Goal: Obtain resource: Download file/media

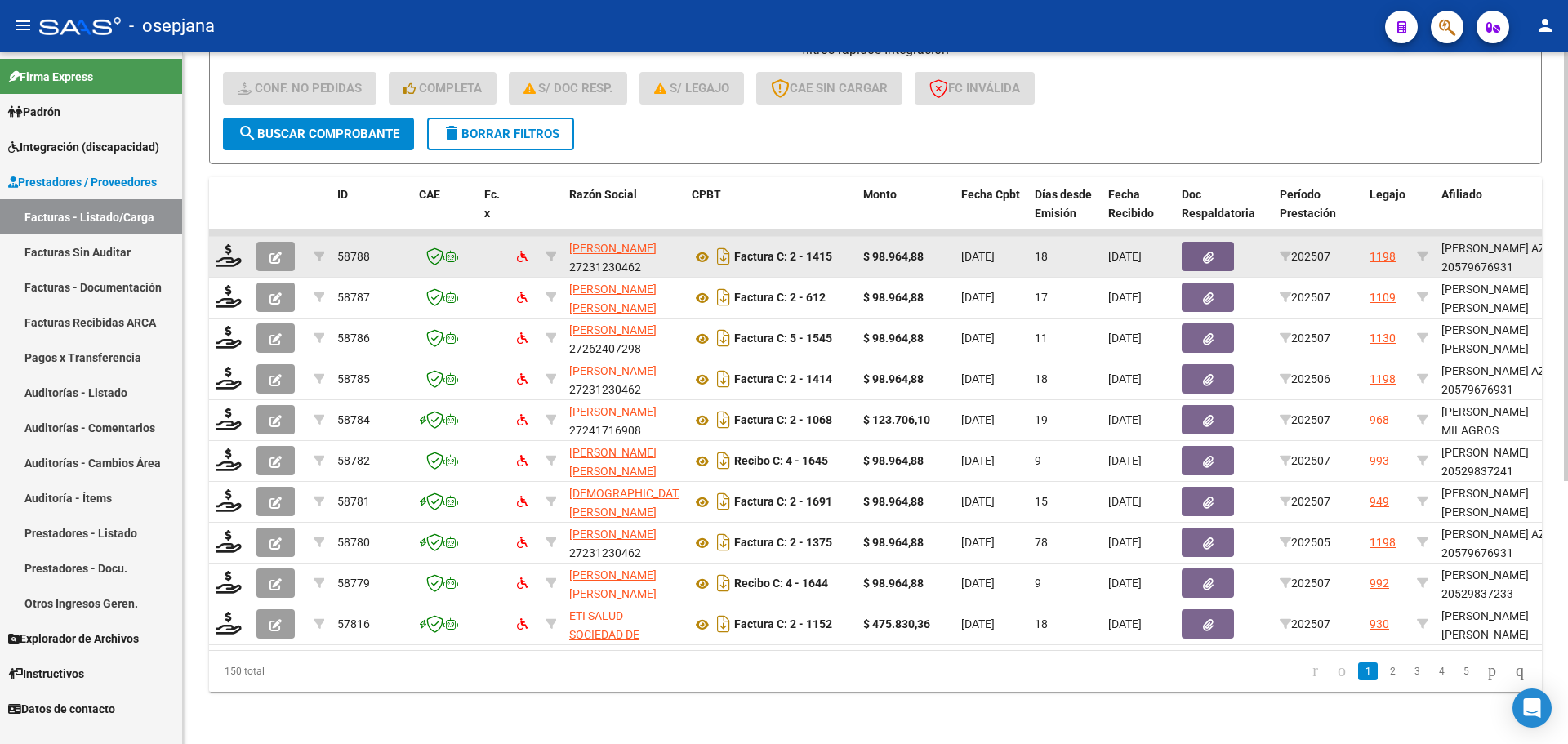
scroll to position [97, 0]
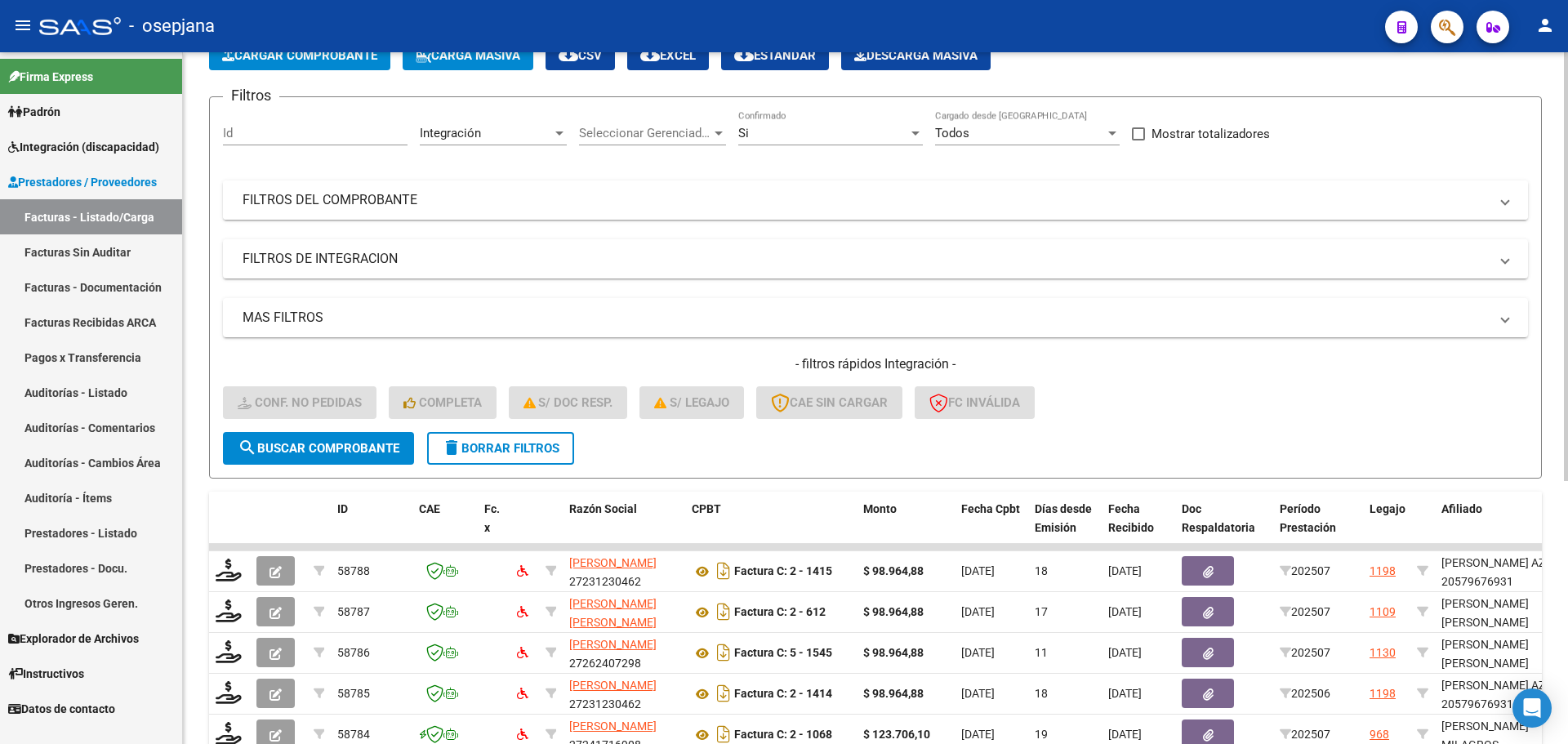
click at [442, 201] on mat-panel-title "FILTROS DEL COMPROBANTE" at bounding box center [866, 200] width 1246 height 18
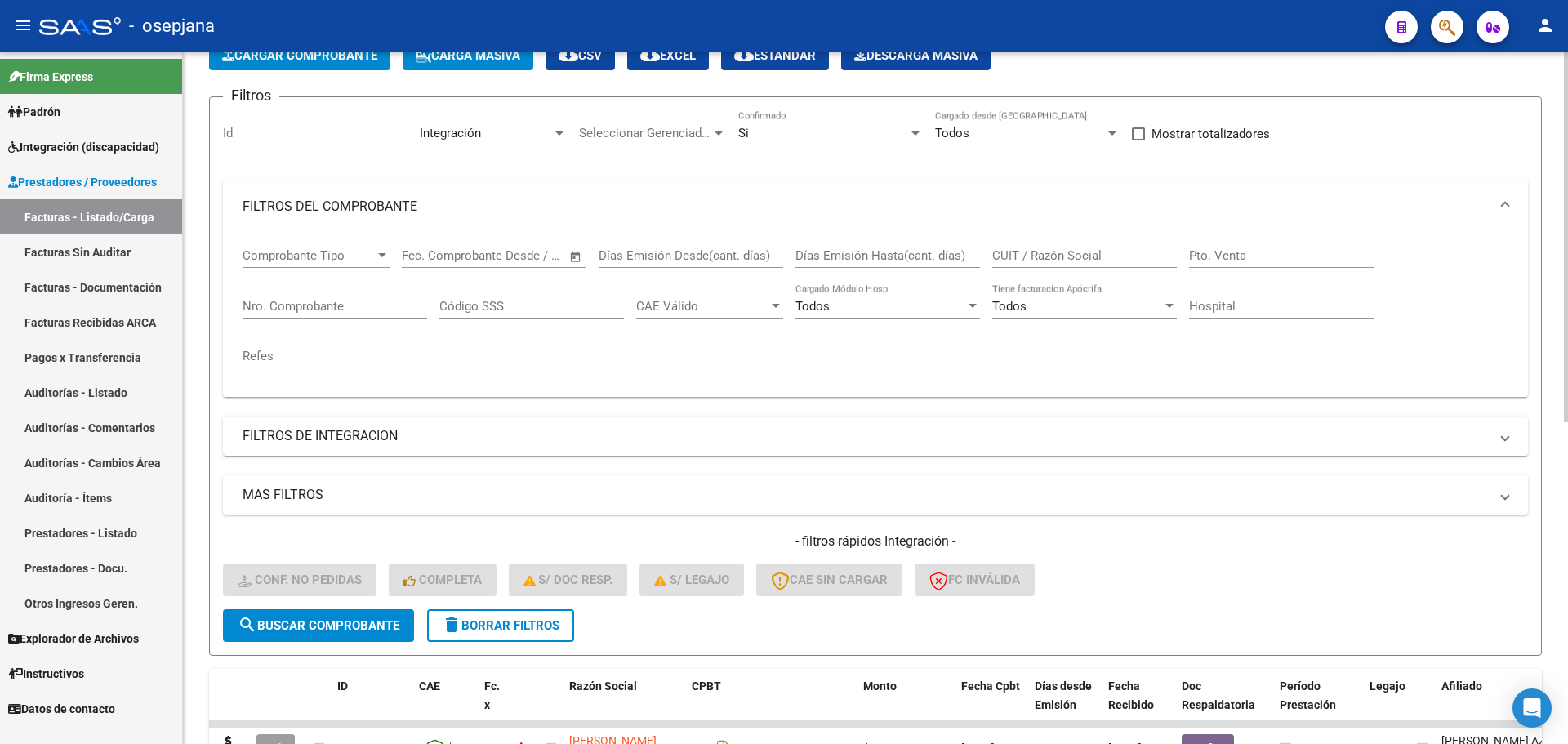
click at [1004, 255] on input "CUIT / Razón Social" at bounding box center [1085, 255] width 185 height 15
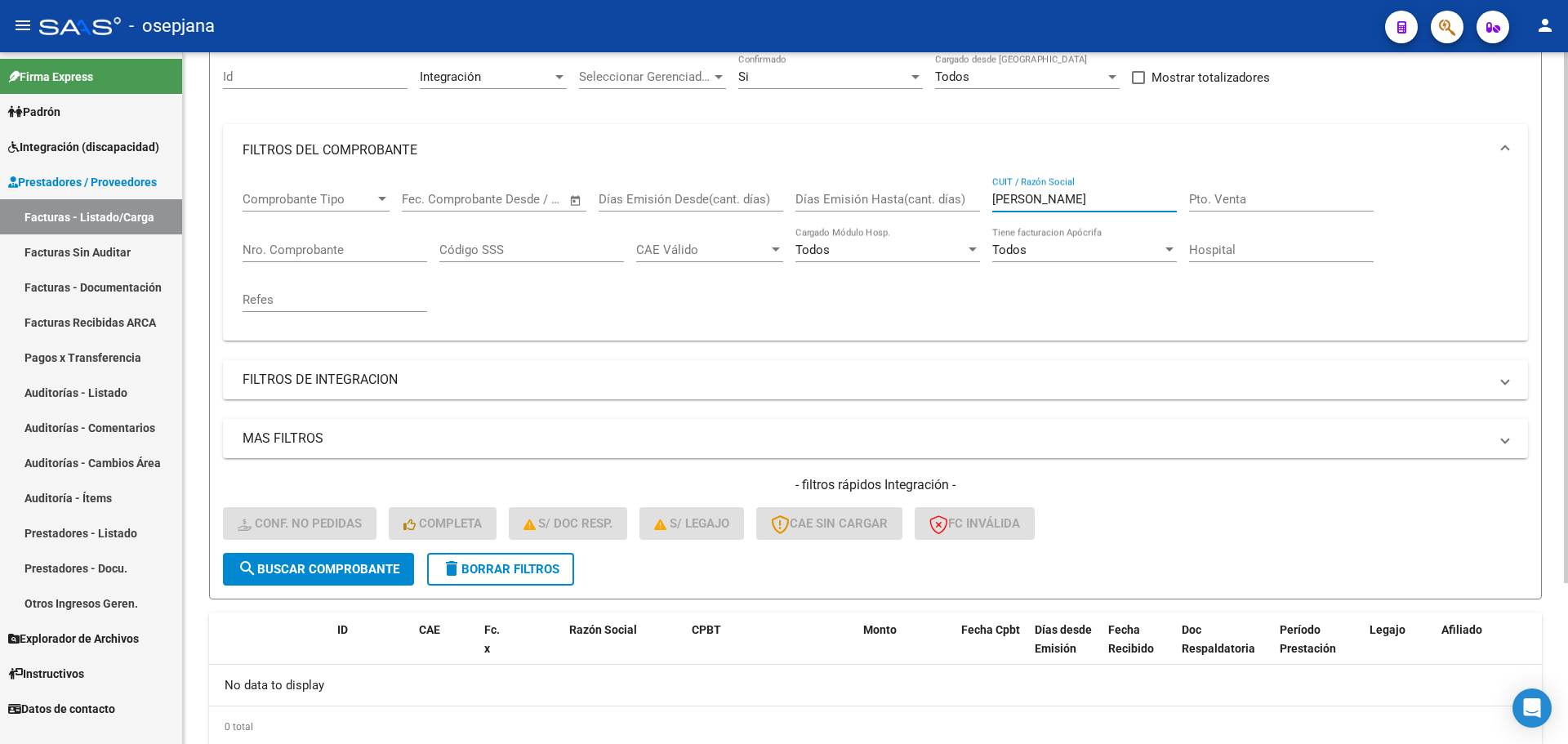
scroll to position [209, 0]
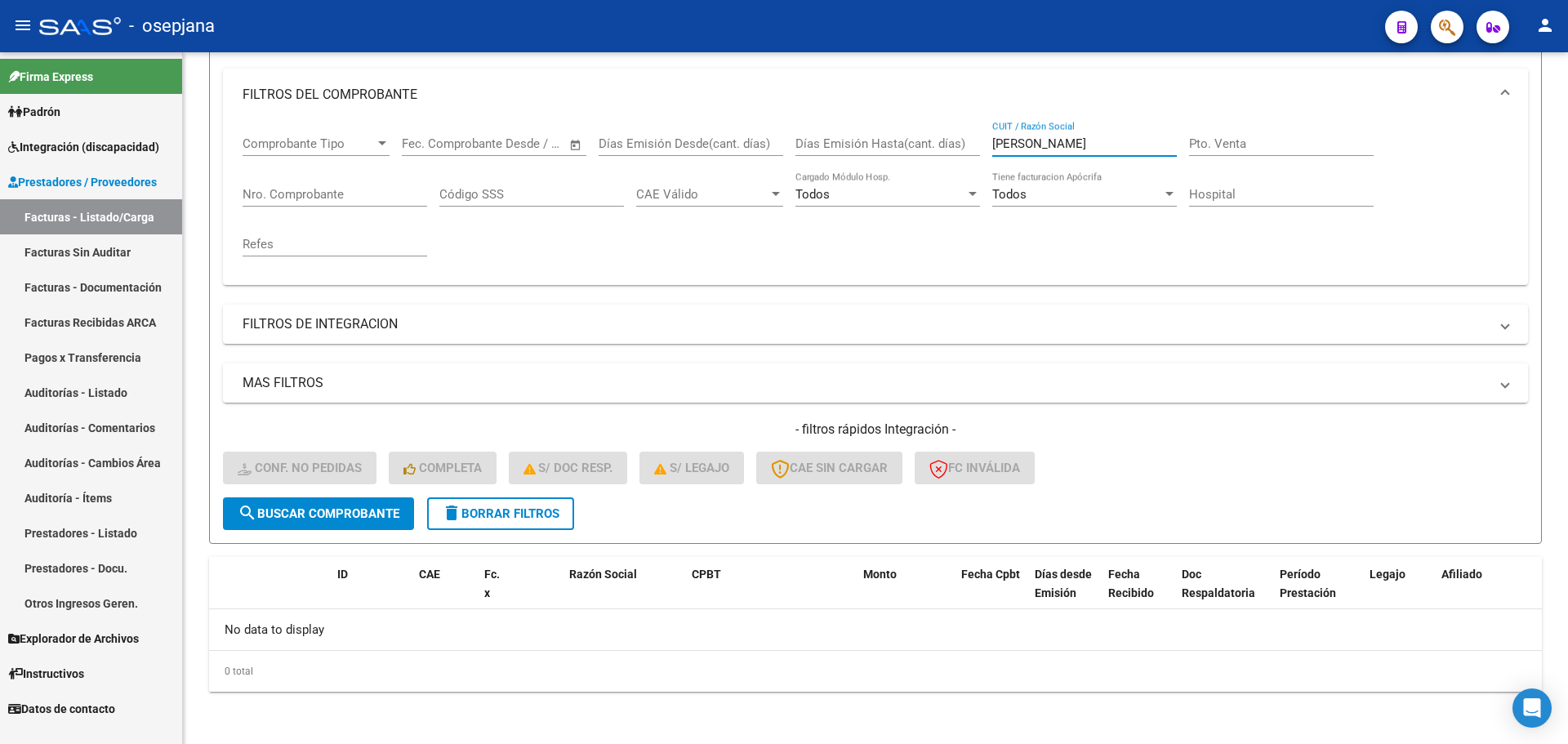
type input "[PERSON_NAME]"
click at [119, 153] on span "Integración (discapacidad)" at bounding box center [84, 147] width 151 height 18
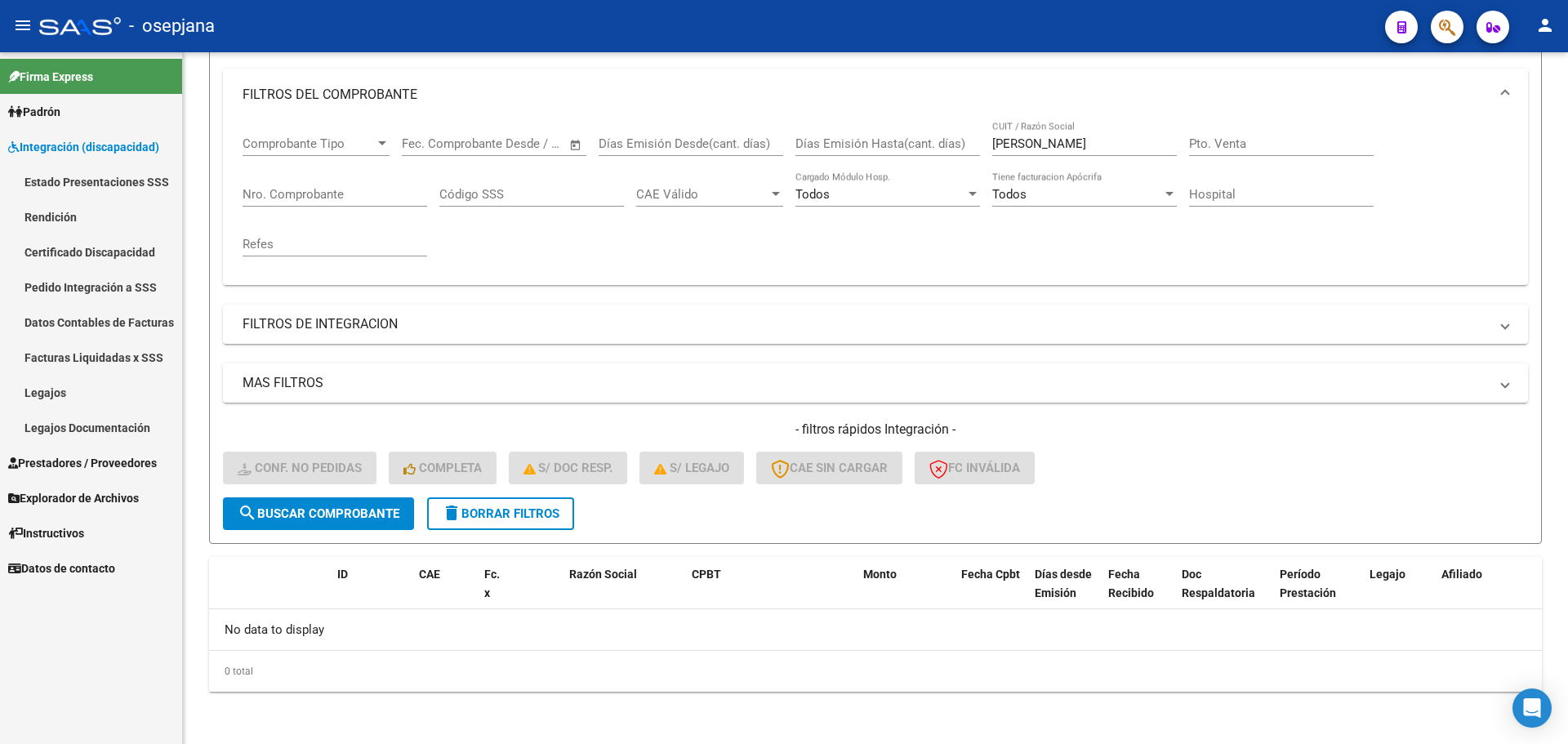
click at [71, 463] on span "Prestadores / Proveedores" at bounding box center [82, 463] width 149 height 18
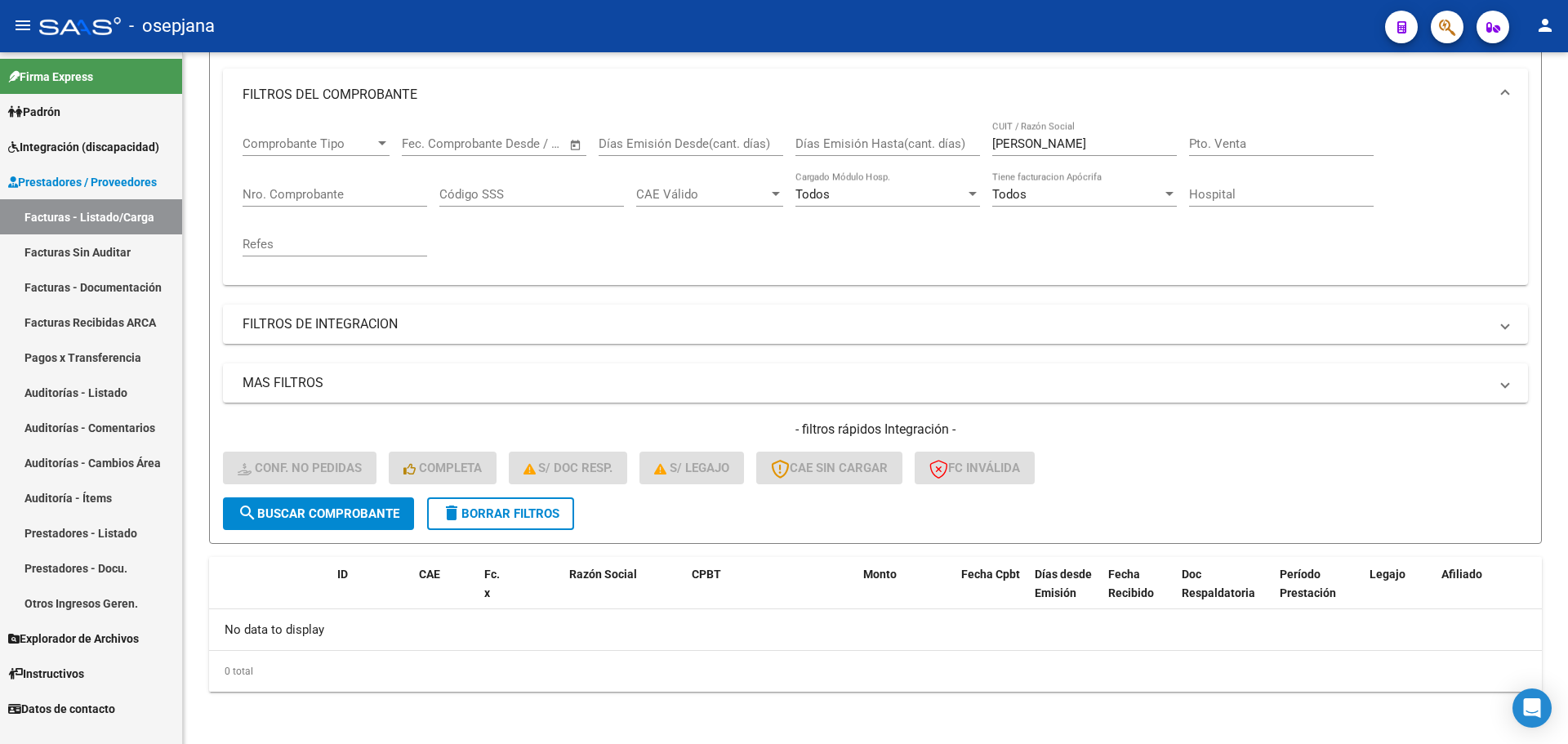
click at [89, 218] on link "Facturas - Listado/Carga" at bounding box center [91, 216] width 182 height 35
click at [534, 506] on span "delete Borrar Filtros" at bounding box center [501, 513] width 118 height 15
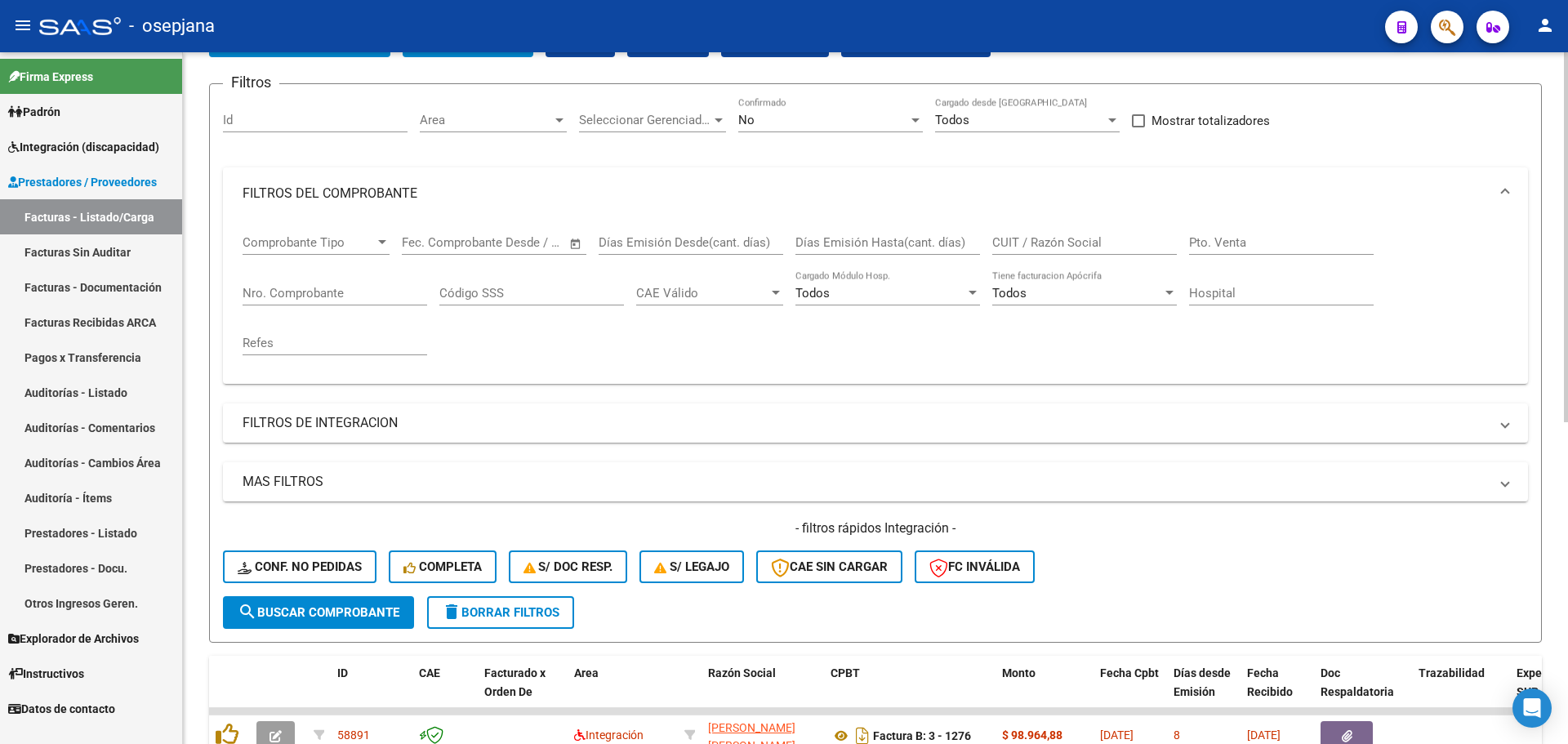
scroll to position [0, 0]
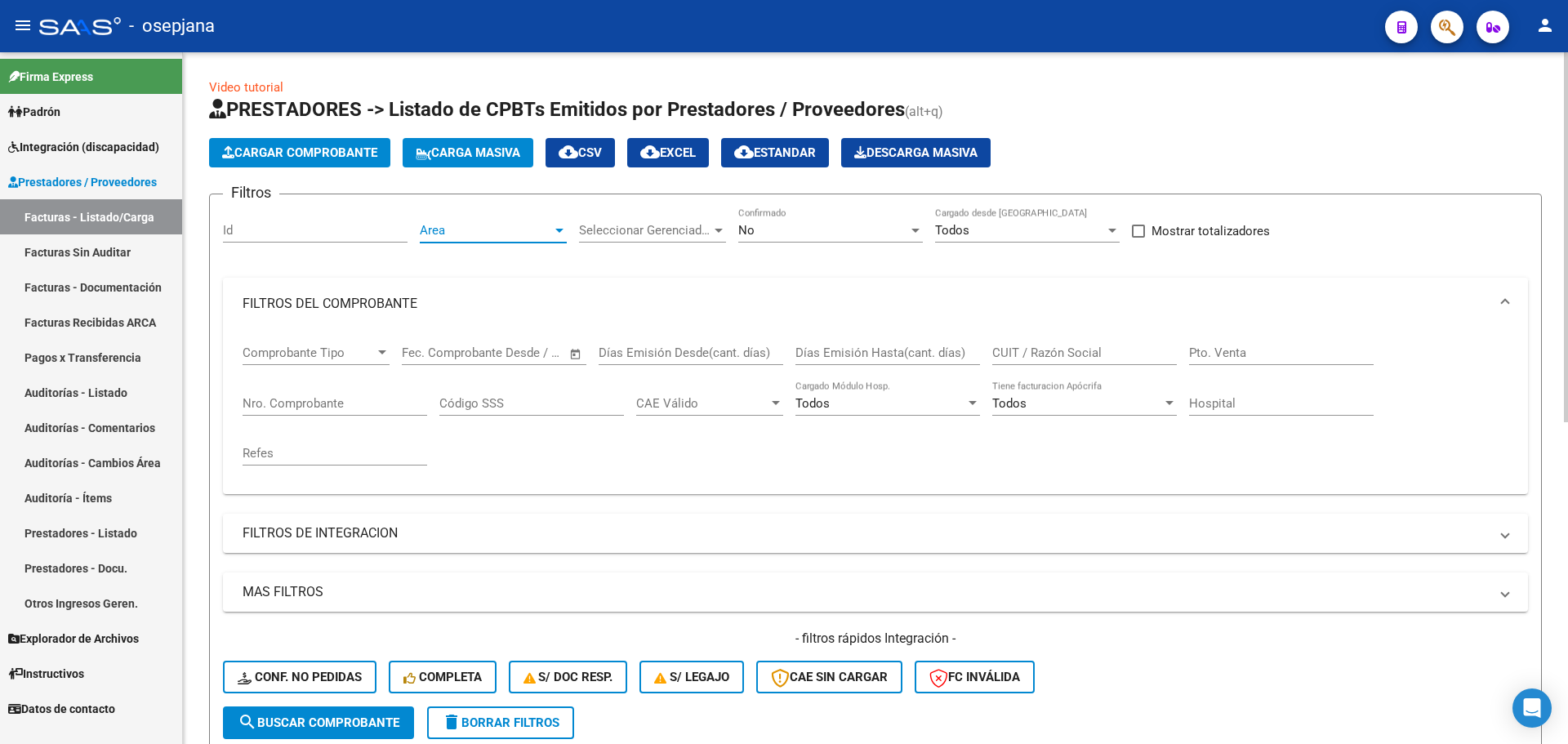
click at [512, 233] on span "Area" at bounding box center [486, 230] width 132 height 15
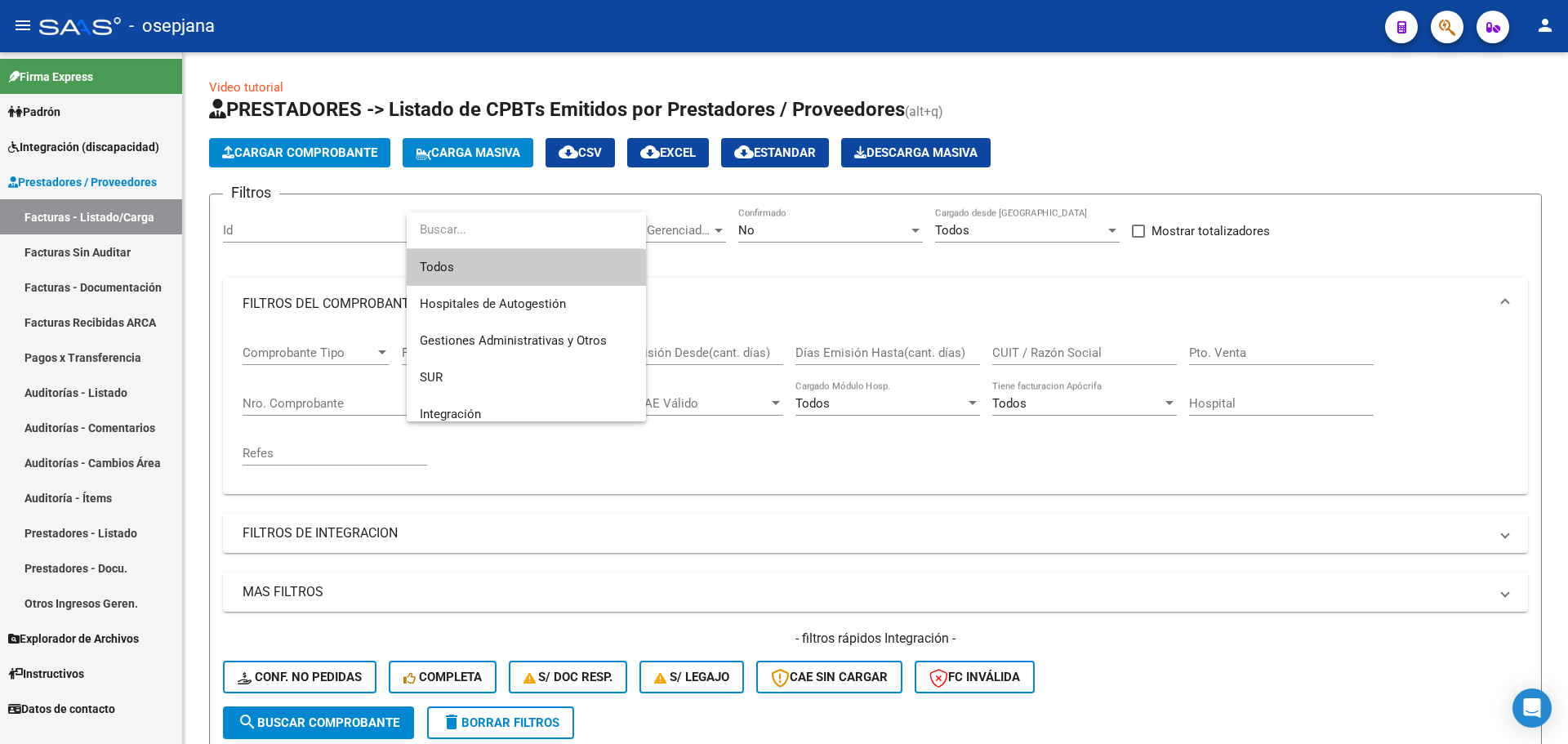
click at [506, 267] on span "Todos" at bounding box center [526, 267] width 213 height 37
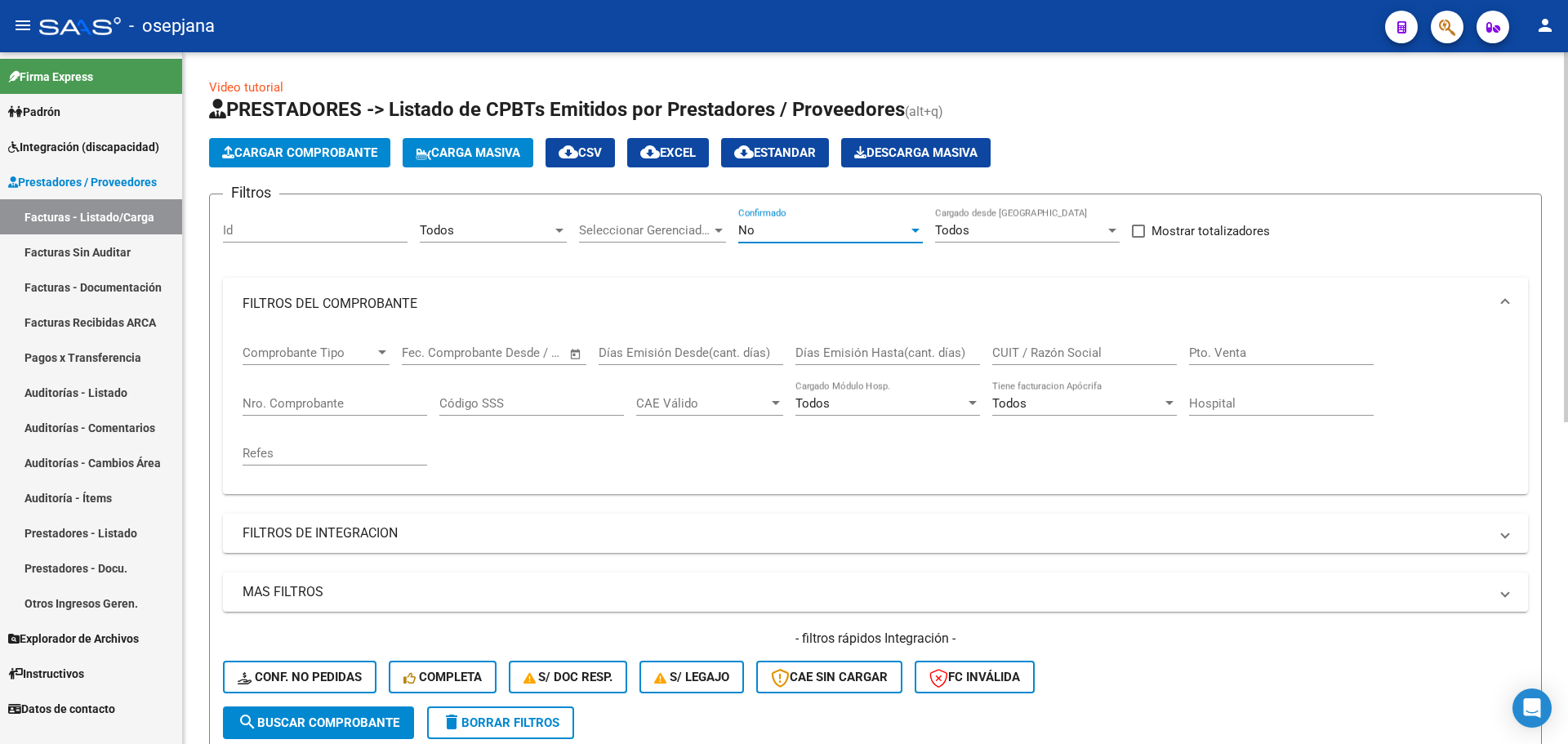
click at [809, 233] on div "No" at bounding box center [823, 230] width 170 height 15
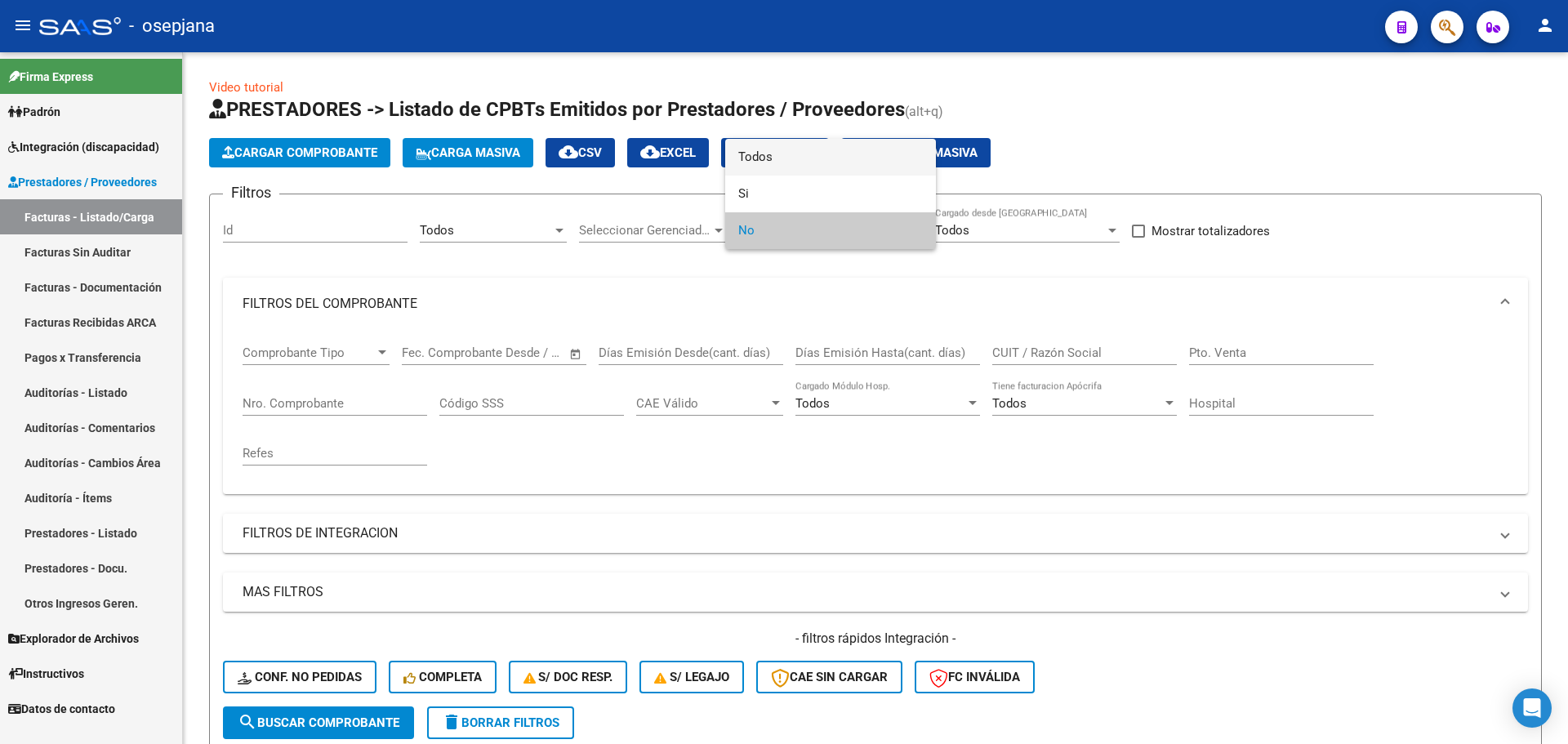
click at [810, 160] on span "Todos" at bounding box center [831, 157] width 185 height 37
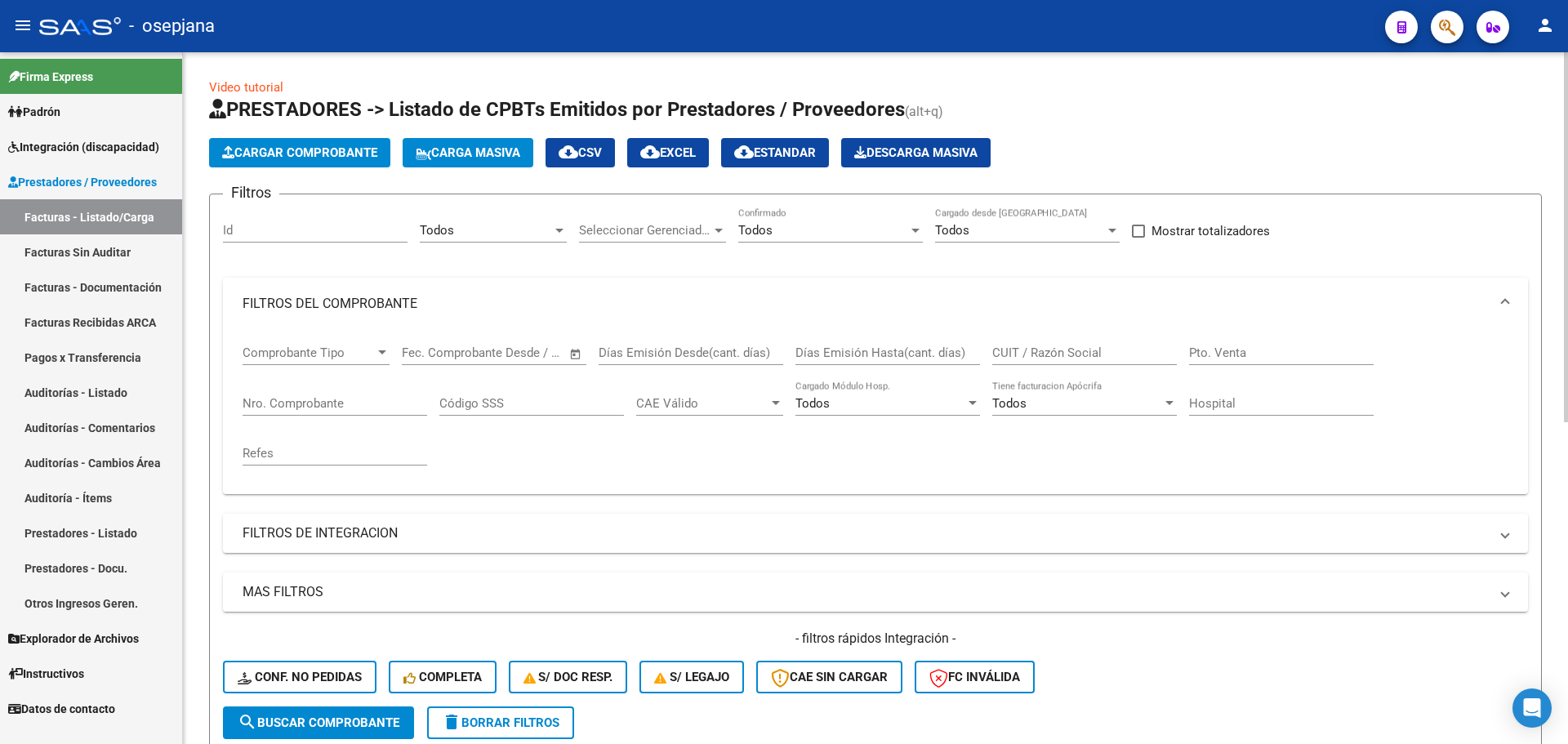
click at [1059, 343] on div "CUIT / Razón Social" at bounding box center [1085, 347] width 185 height 35
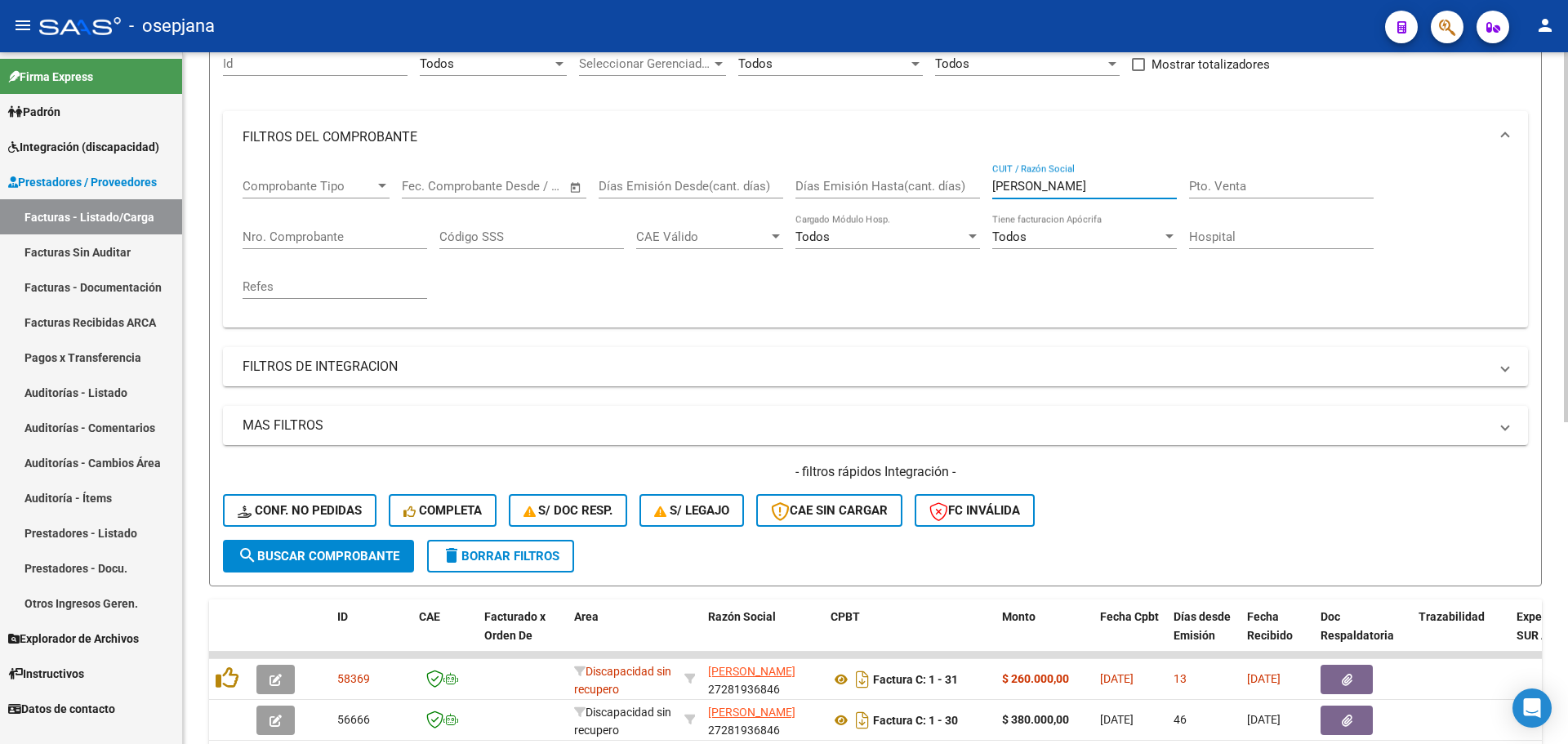
scroll to position [326, 0]
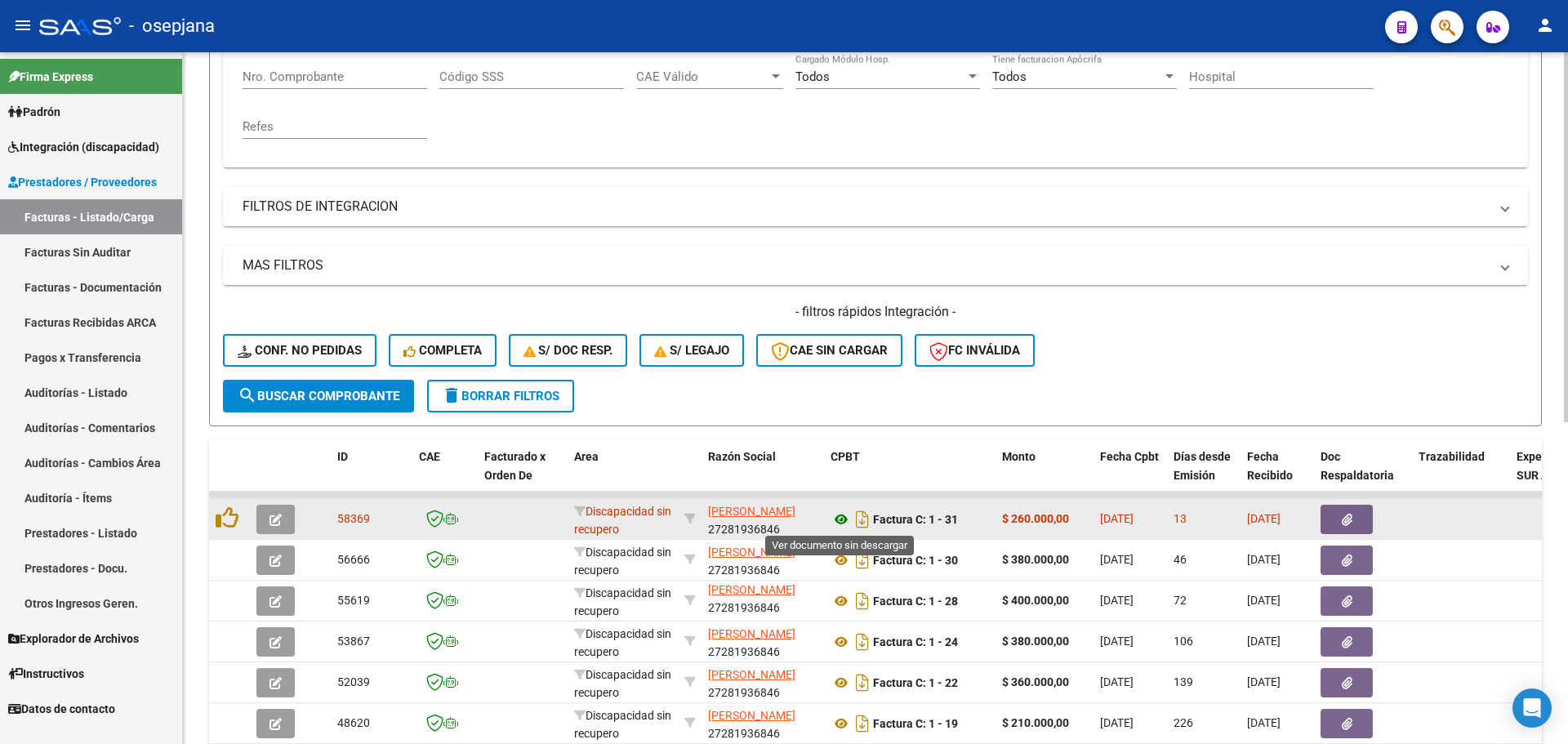
type input "[PERSON_NAME]"
click at [837, 516] on icon at bounding box center [841, 519] width 21 height 19
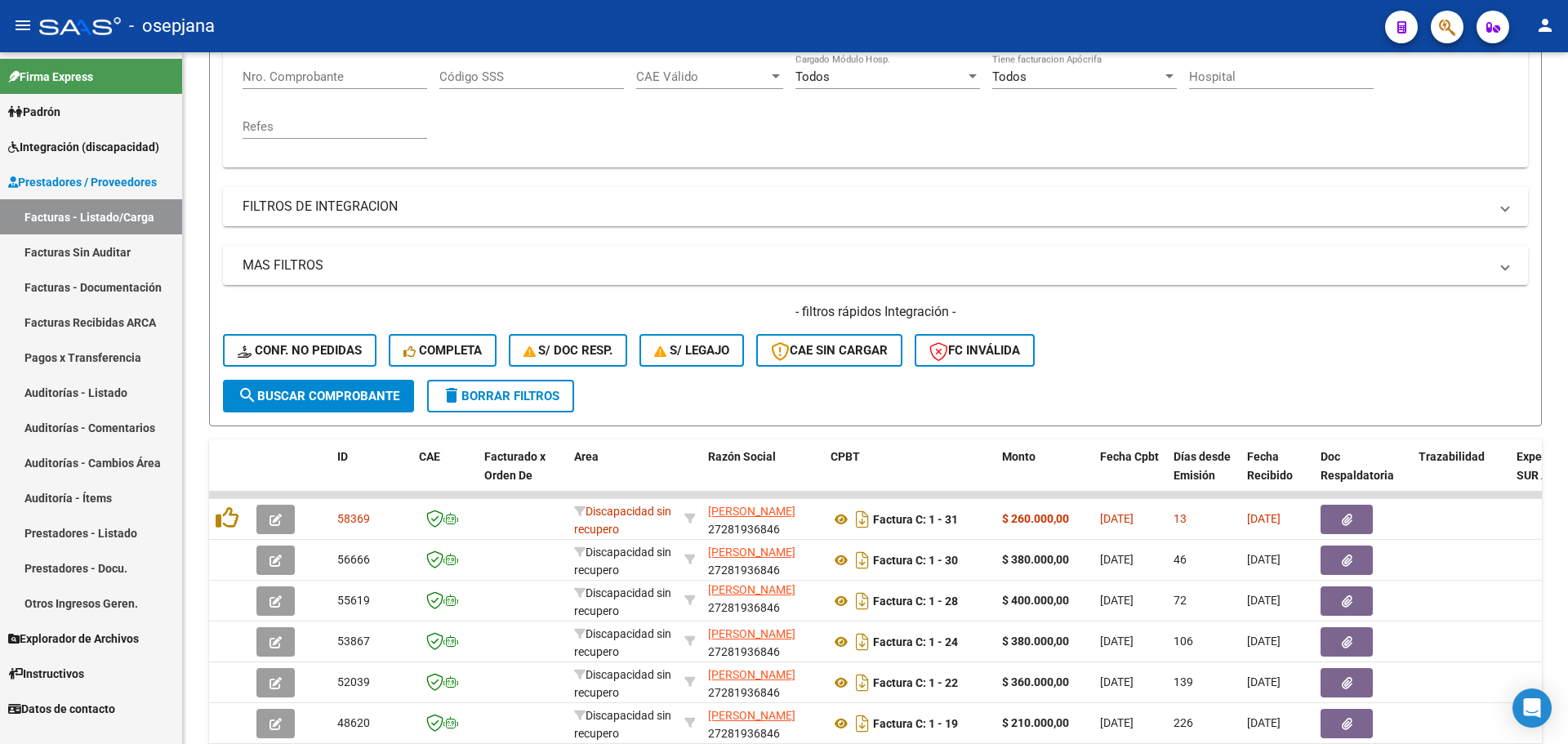
click at [111, 152] on span "Integración (discapacidad)" at bounding box center [84, 147] width 151 height 18
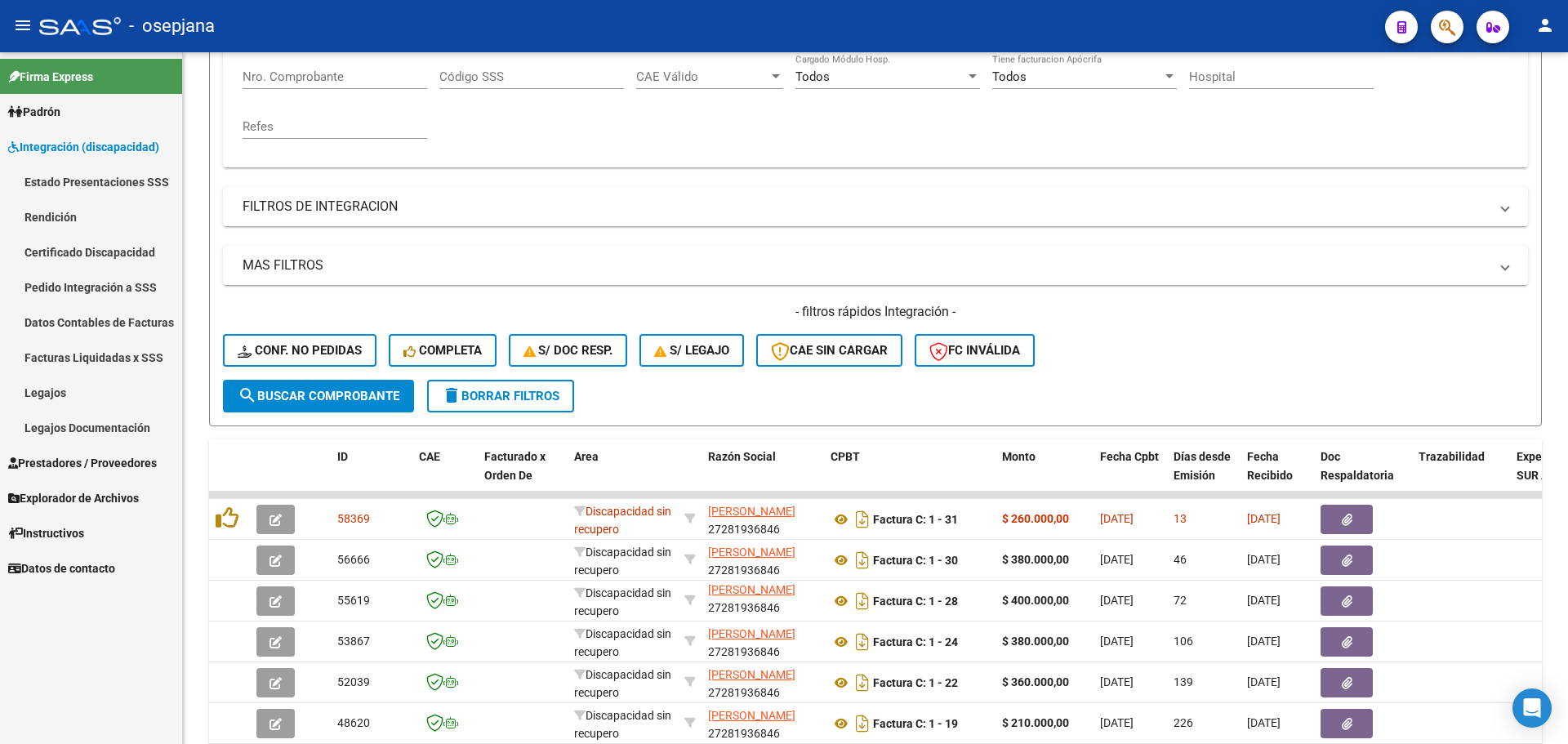
click at [69, 401] on link "Legajos" at bounding box center [91, 392] width 182 height 35
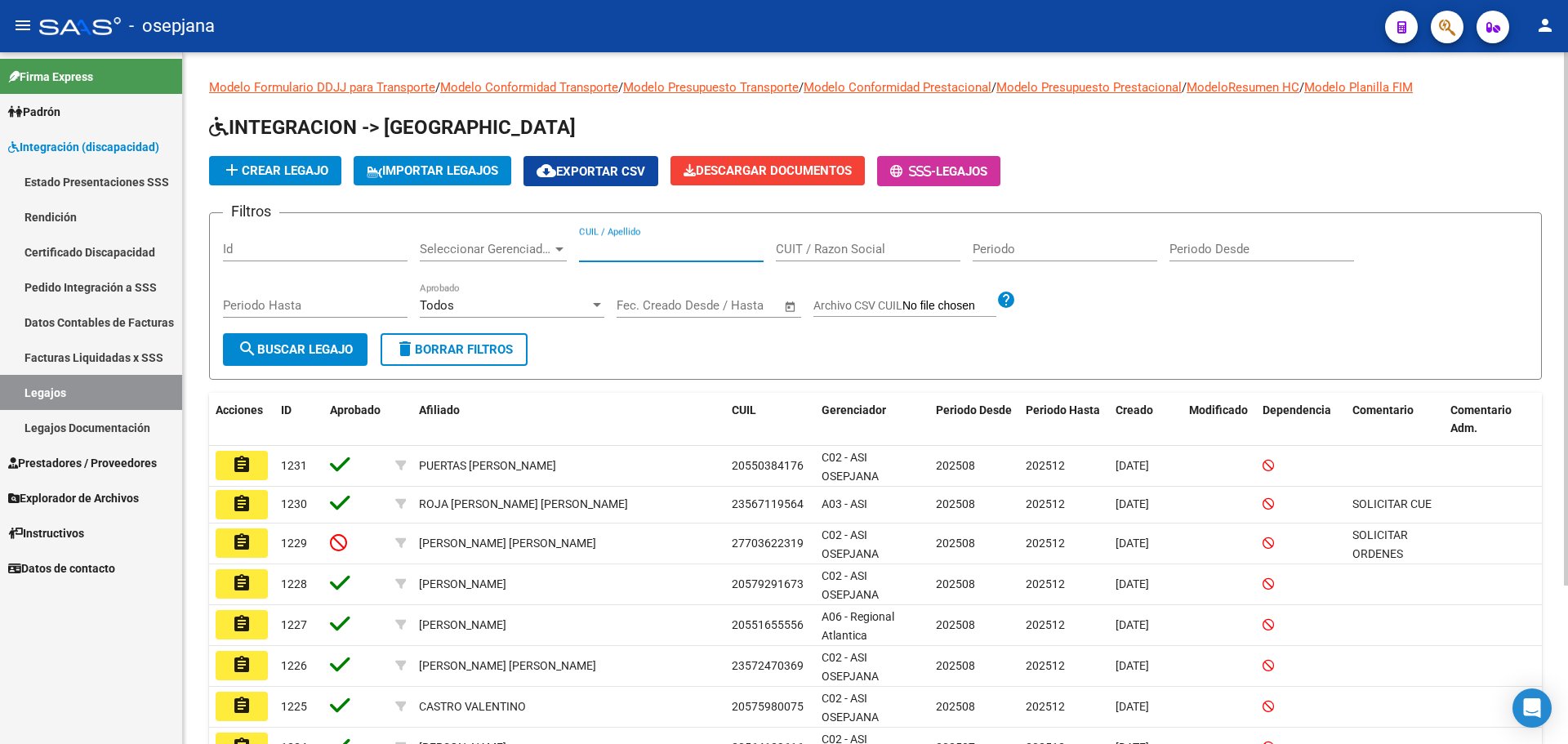
click at [680, 249] on input "CUIL / Apellido" at bounding box center [671, 249] width 185 height 15
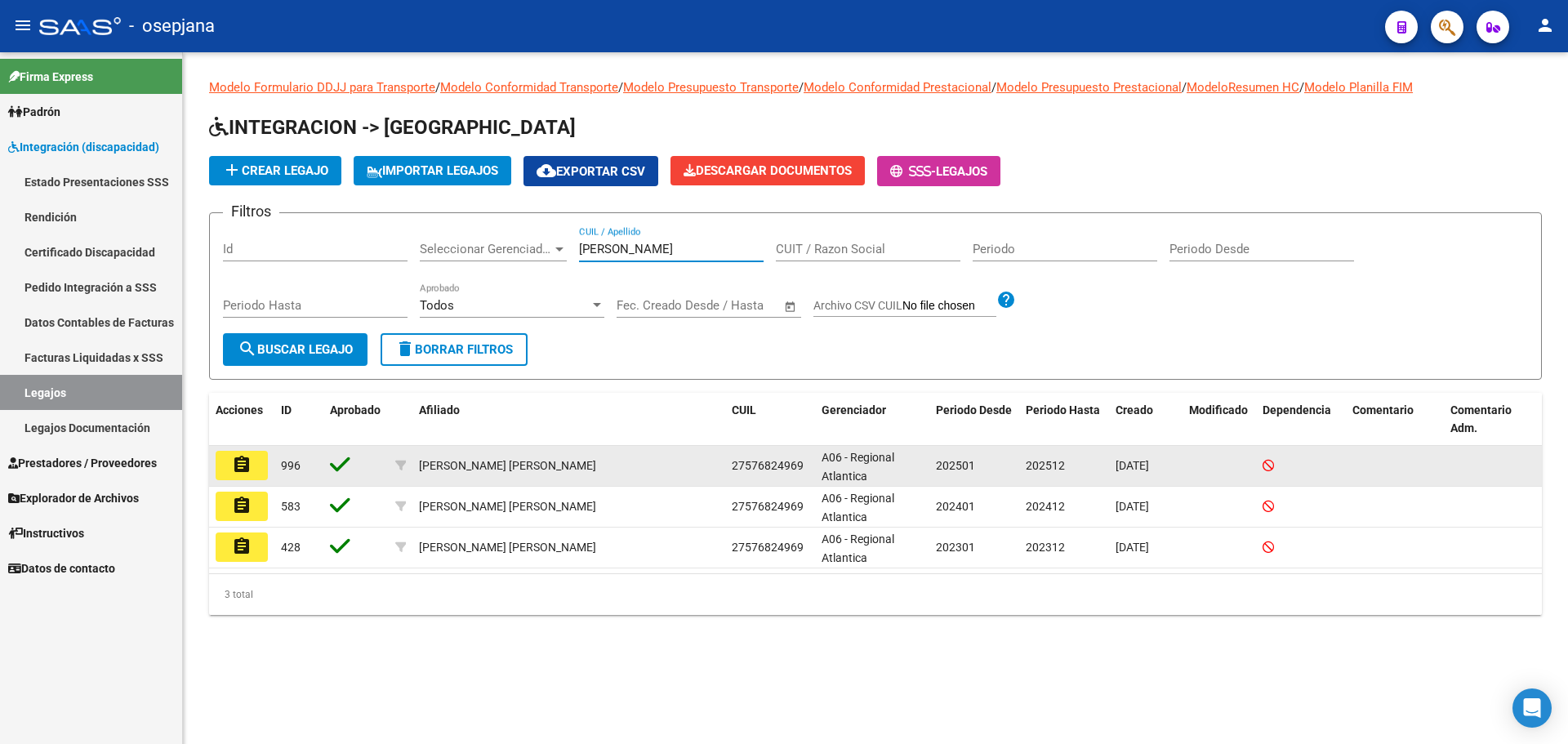
type input "[PERSON_NAME]"
click at [243, 461] on mat-icon "assignment" at bounding box center [242, 464] width 19 height 19
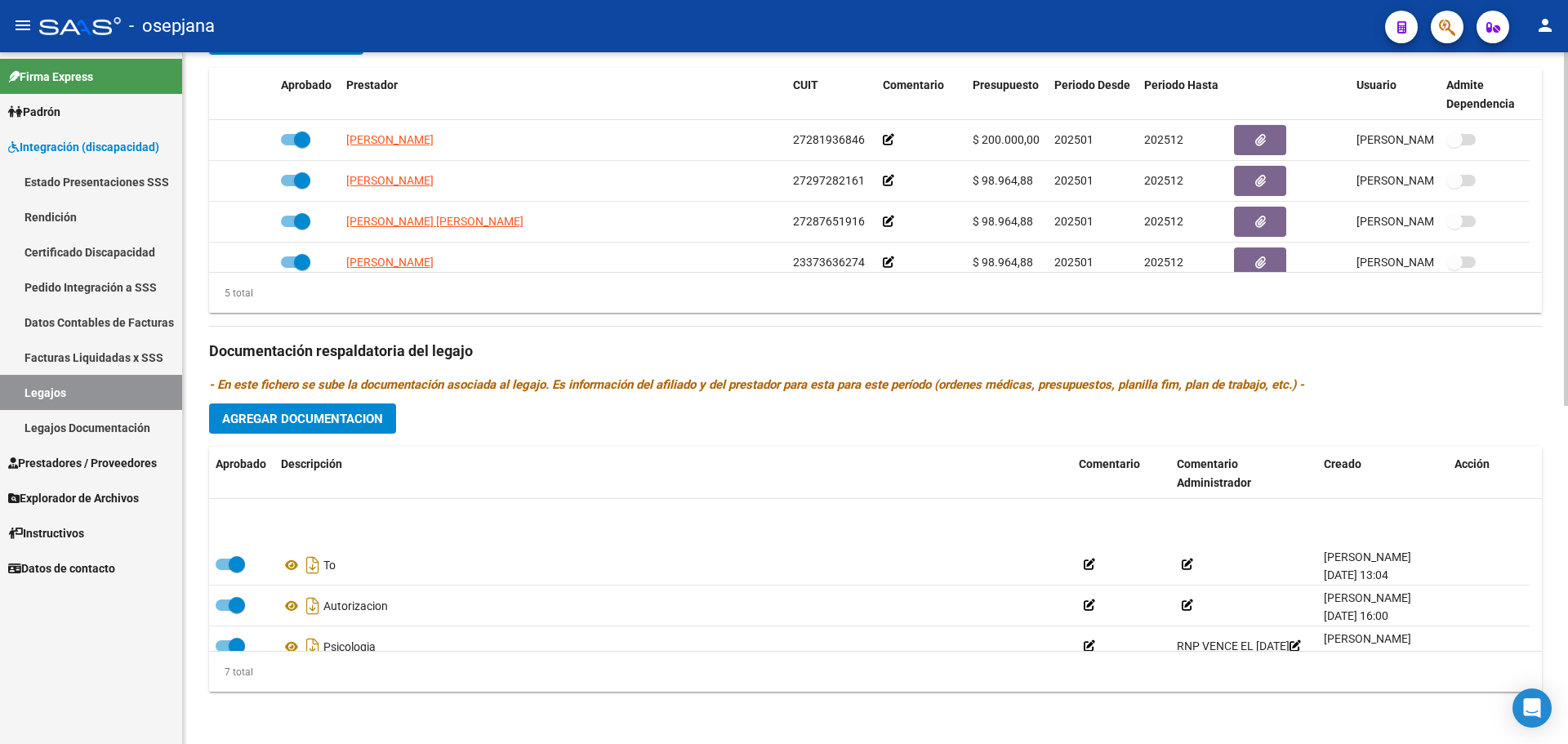
scroll to position [139, 0]
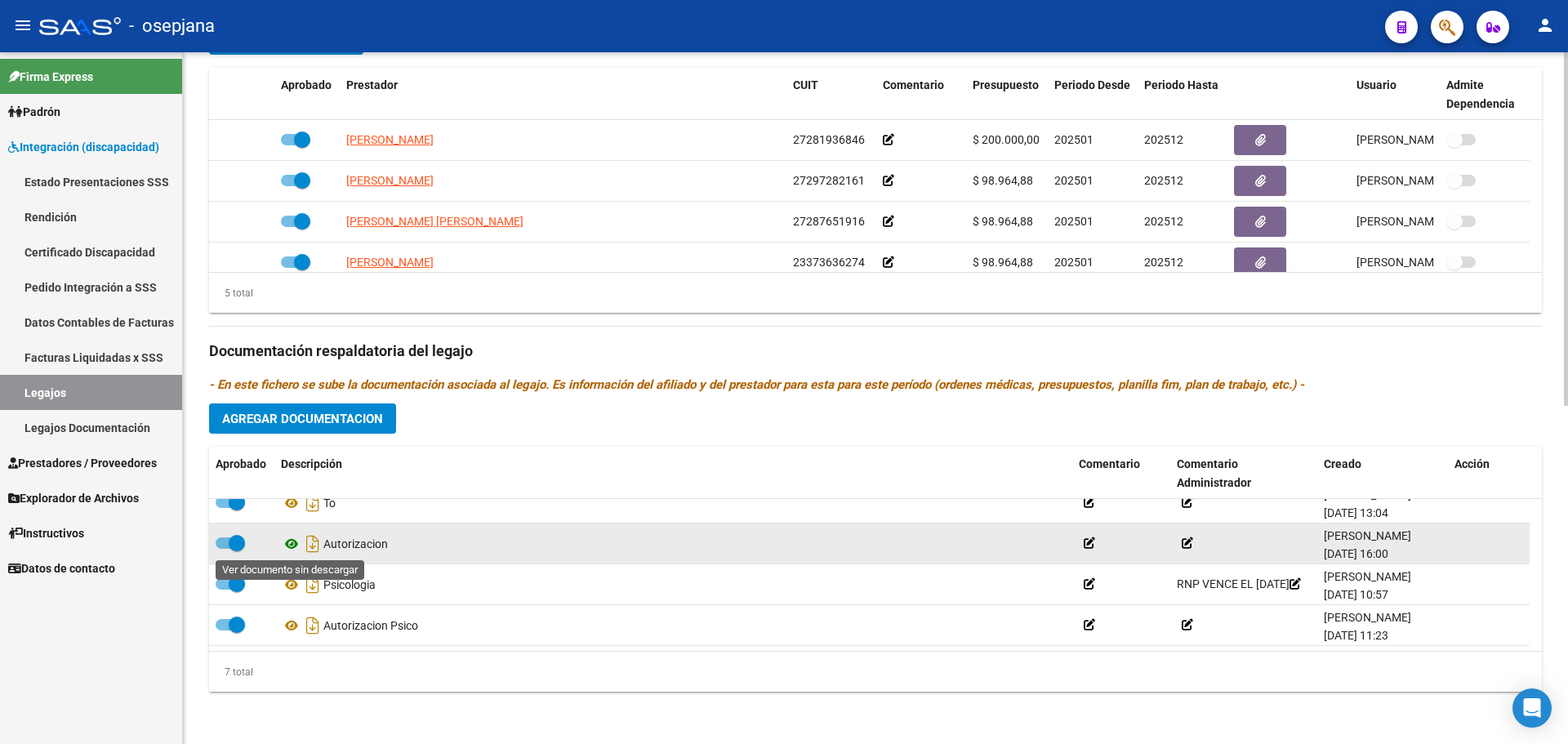
click at [297, 548] on icon at bounding box center [291, 543] width 21 height 19
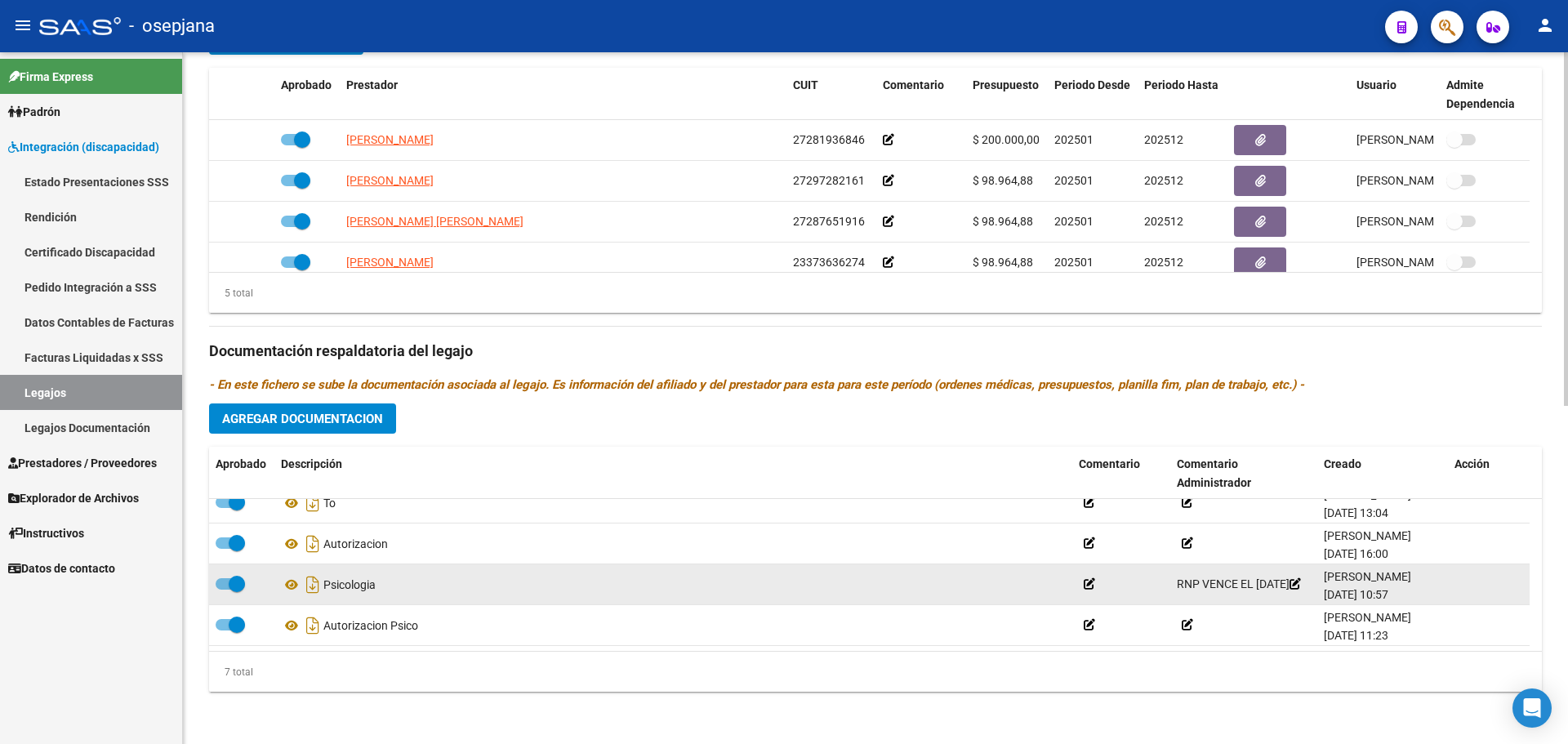
scroll to position [57, 0]
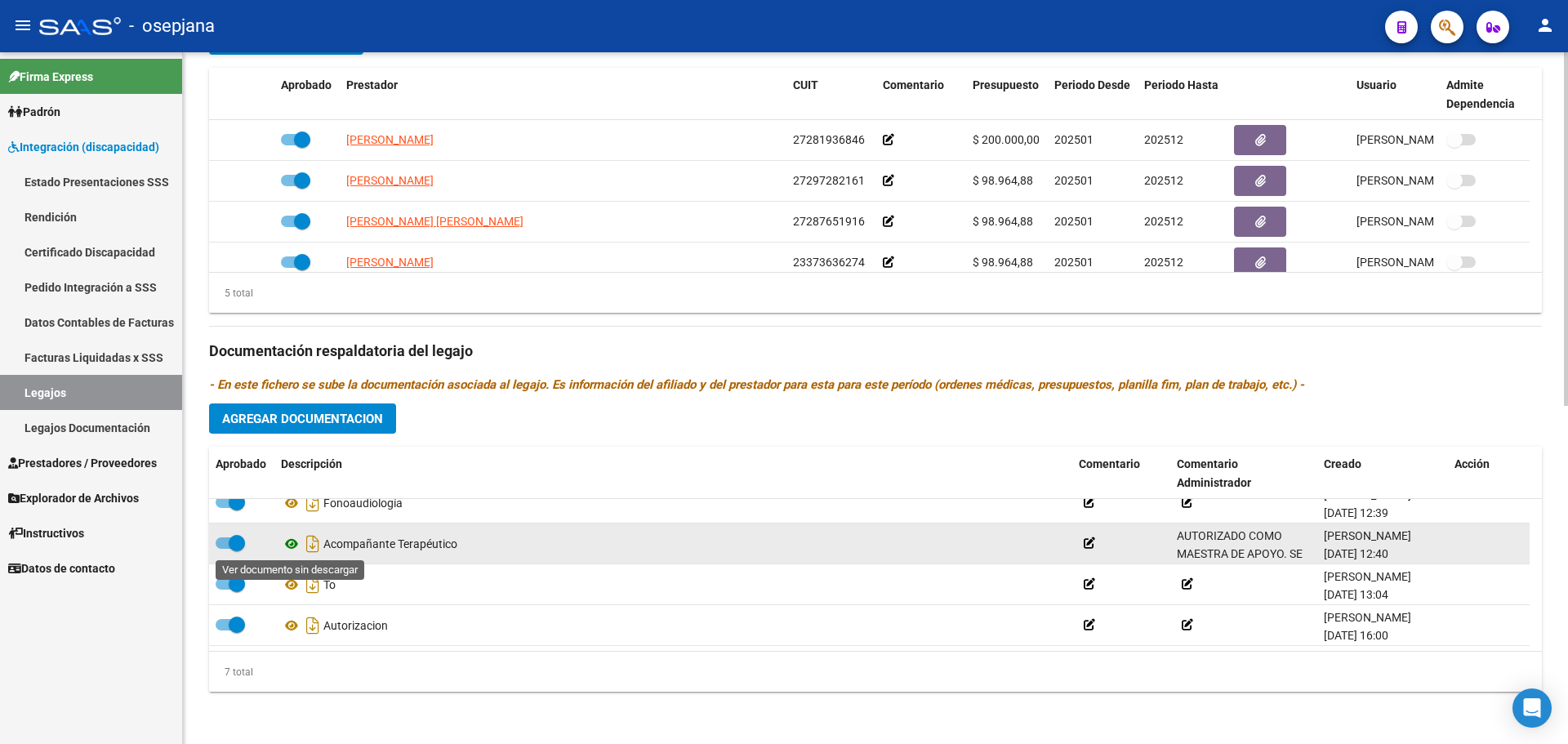
click at [295, 543] on icon at bounding box center [291, 543] width 21 height 19
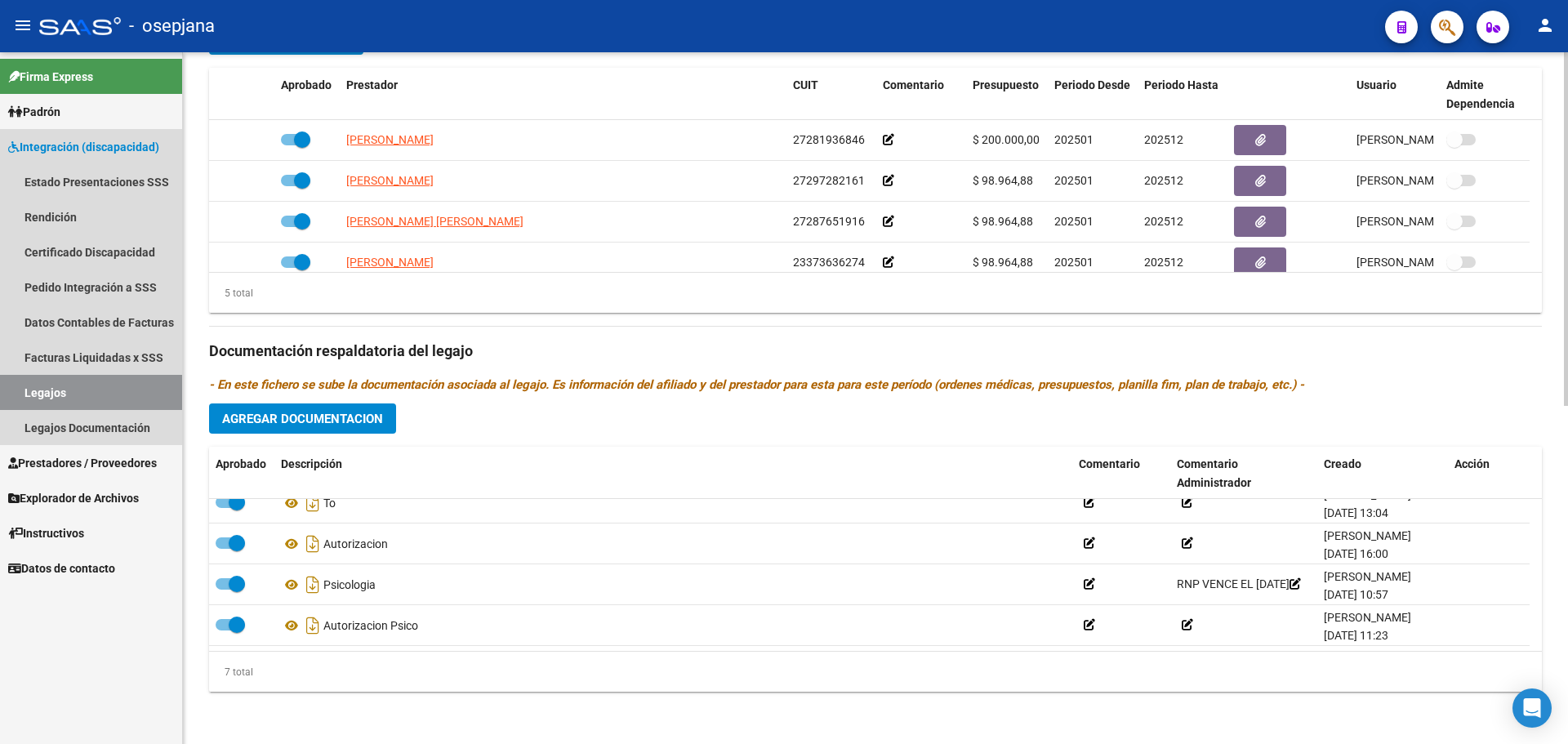
click at [80, 145] on span "Integración (discapacidad)" at bounding box center [84, 147] width 151 height 18
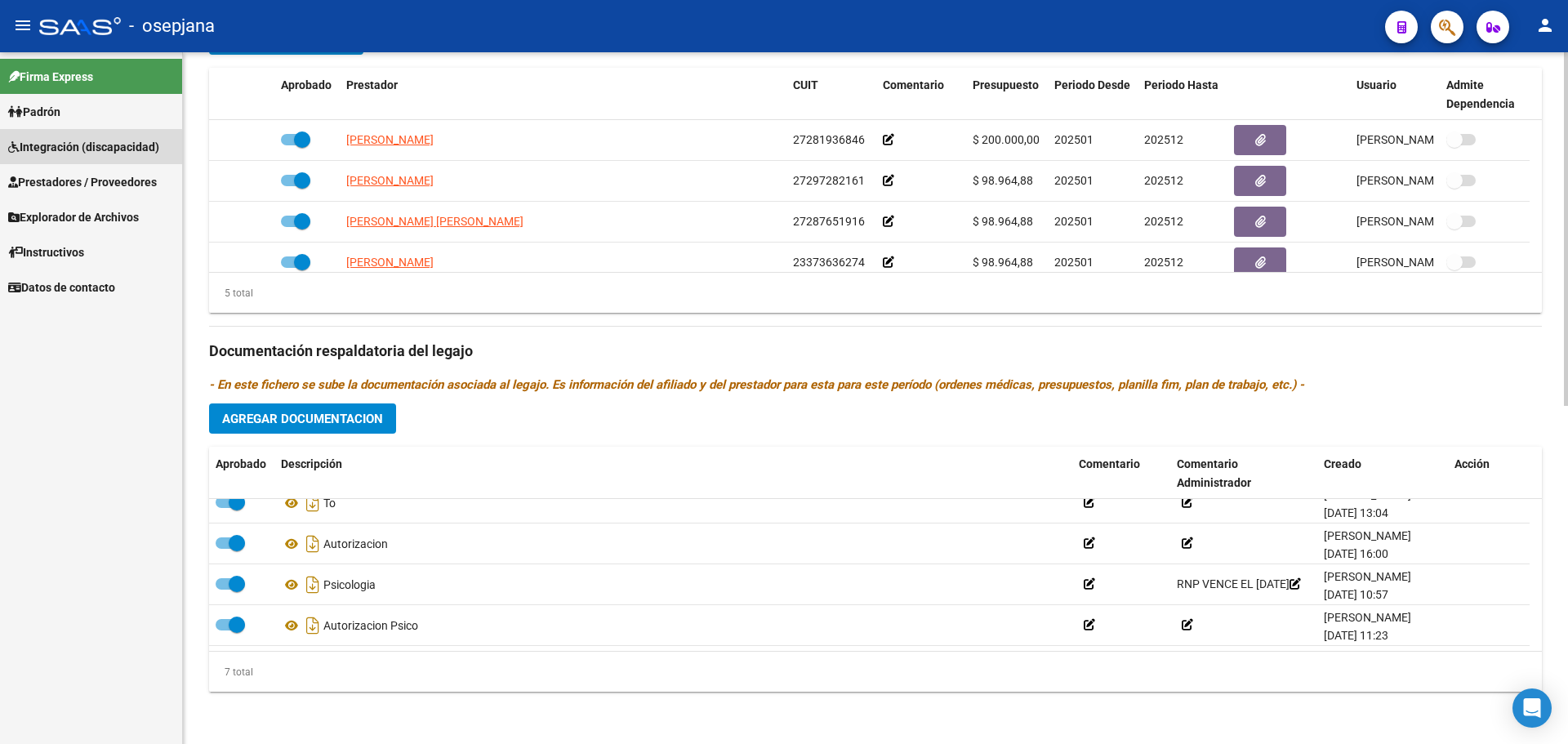
click at [80, 148] on span "Integración (discapacidad)" at bounding box center [84, 147] width 151 height 18
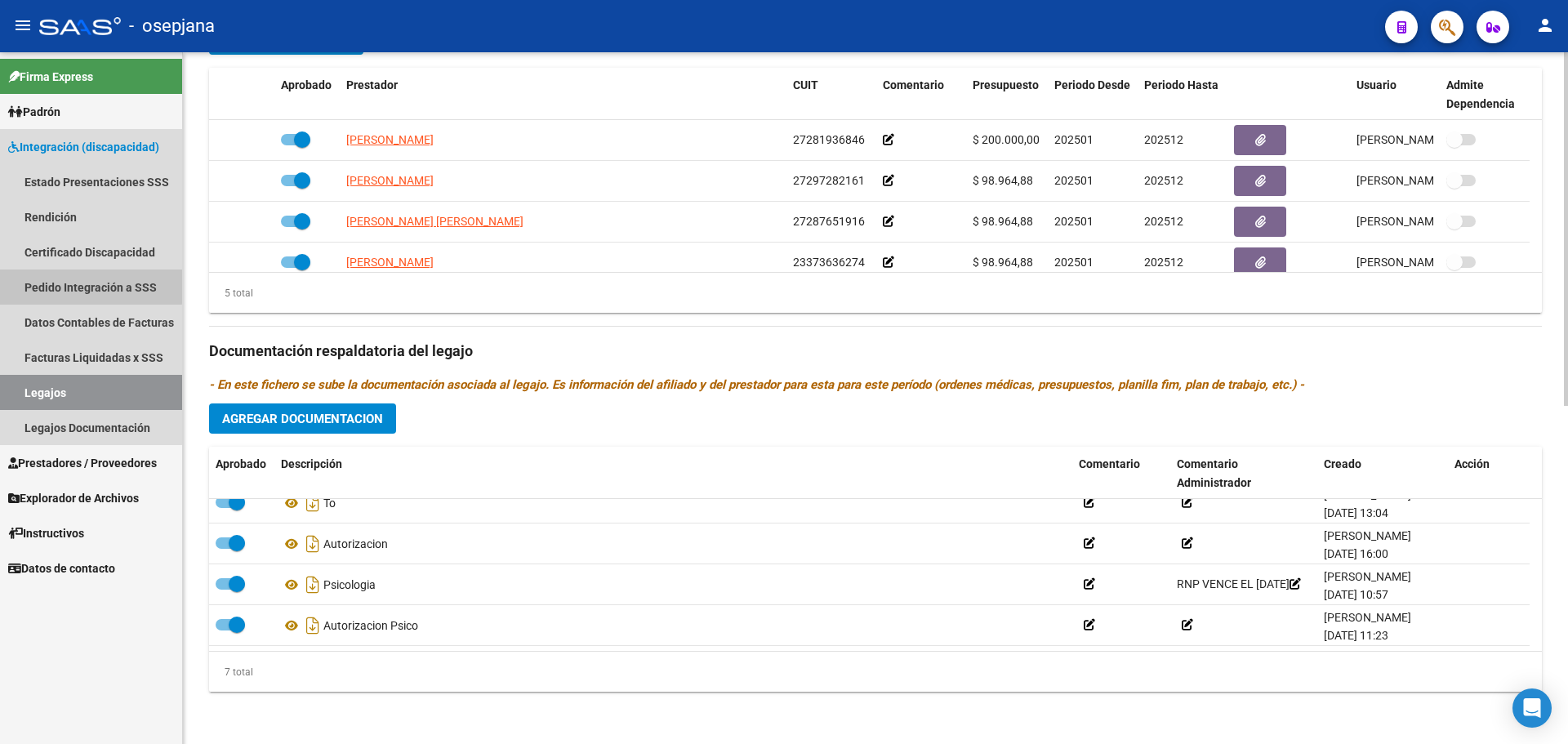
click at [89, 282] on link "Pedido Integración a SSS" at bounding box center [91, 287] width 182 height 35
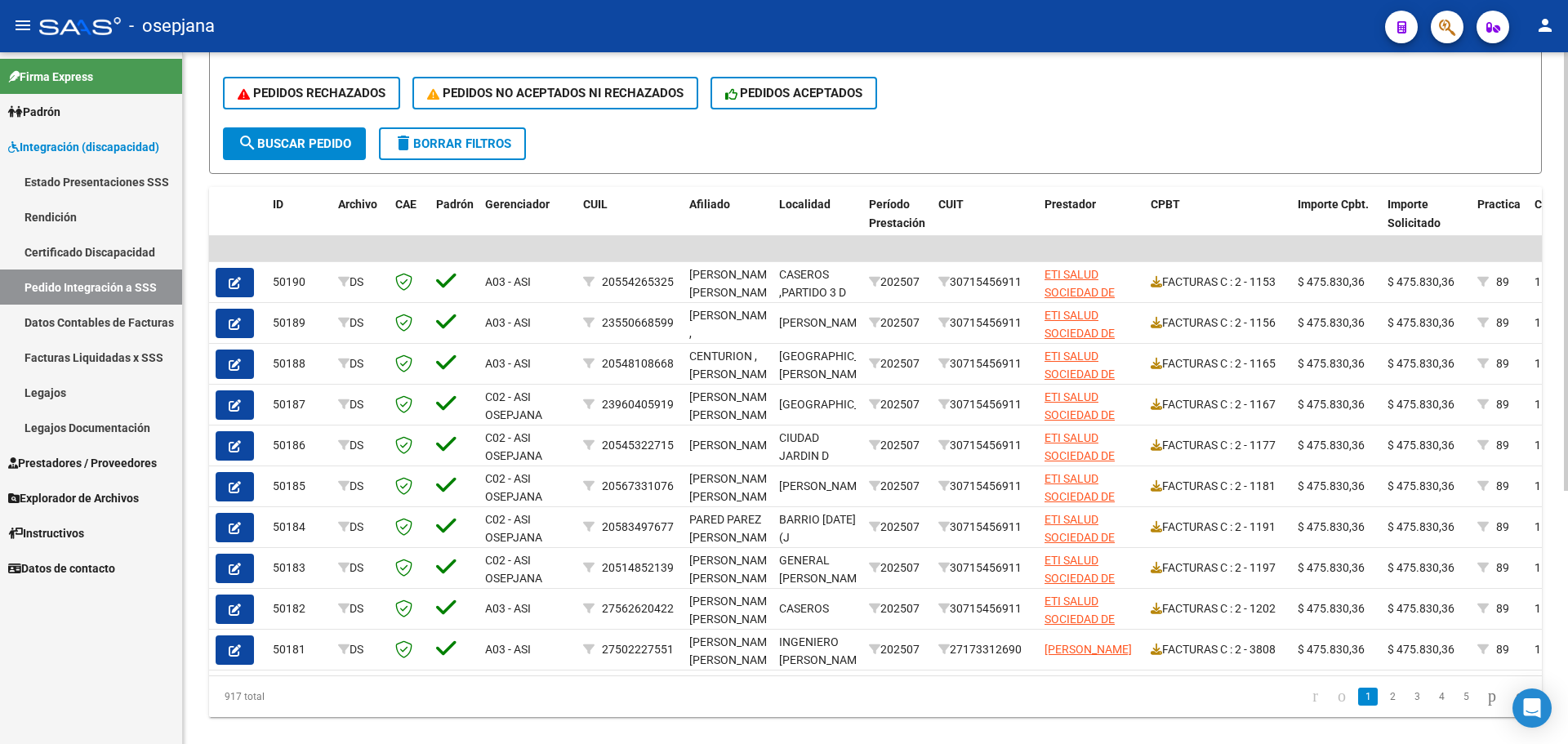
scroll to position [400, 0]
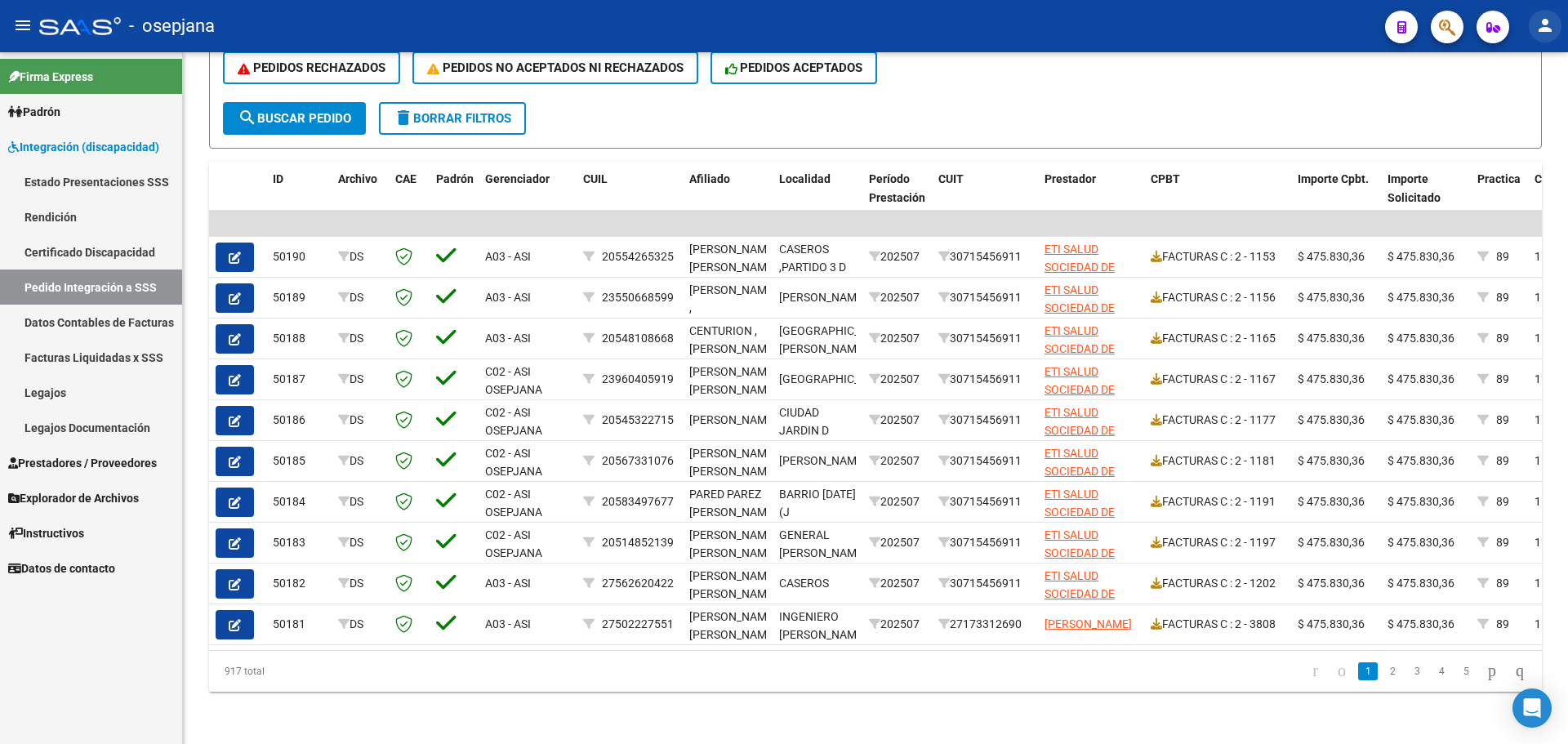
click at [1551, 25] on mat-icon "person" at bounding box center [1545, 26] width 19 height 19
click at [1525, 104] on button "exit_to_app Salir" at bounding box center [1511, 107] width 99 height 40
